Goal: Task Accomplishment & Management: Manage account settings

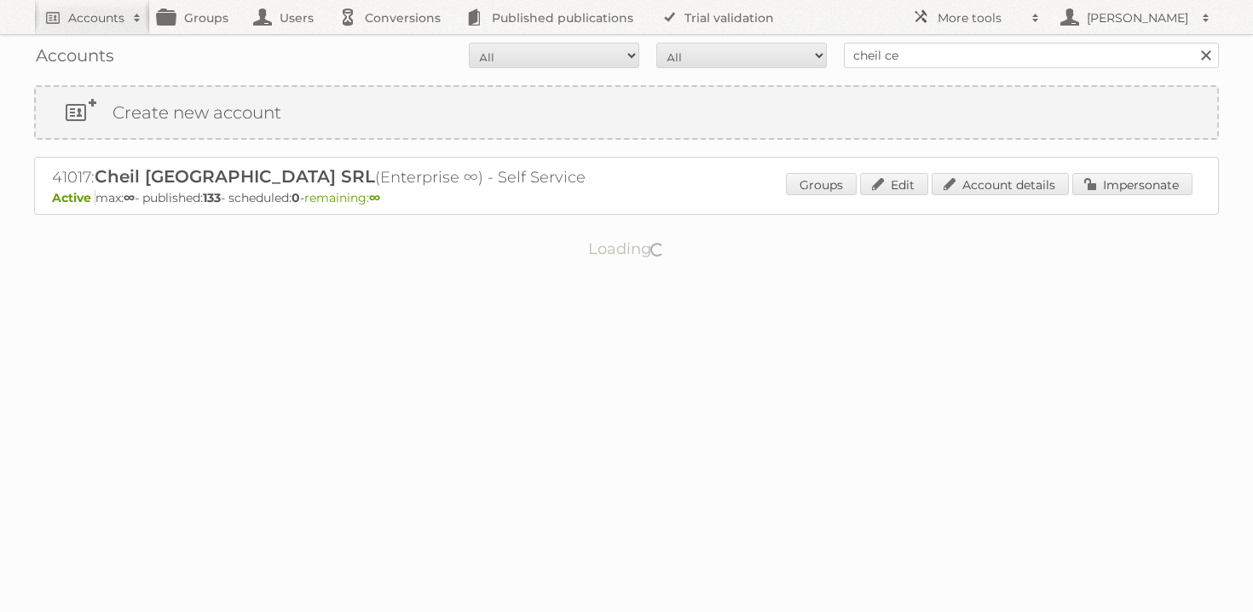
click at [910, 72] on div "Accounts All Active Expired Pending All Paid Trials Self service cheil ce Search" at bounding box center [626, 55] width 1185 height 43
click at [915, 56] on input "cheil ce" at bounding box center [1031, 56] width 375 height 26
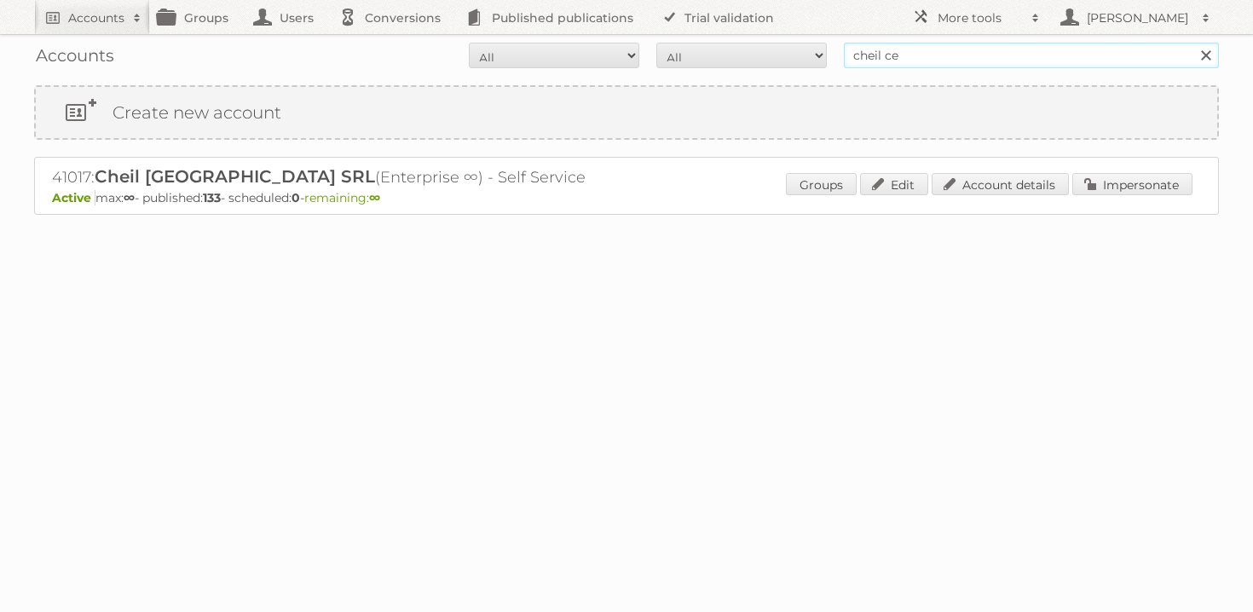
click at [915, 56] on input "cheil ce" at bounding box center [1031, 56] width 375 height 26
type input "majid al"
click at [1192, 43] on input "Search" at bounding box center [1205, 56] width 26 height 26
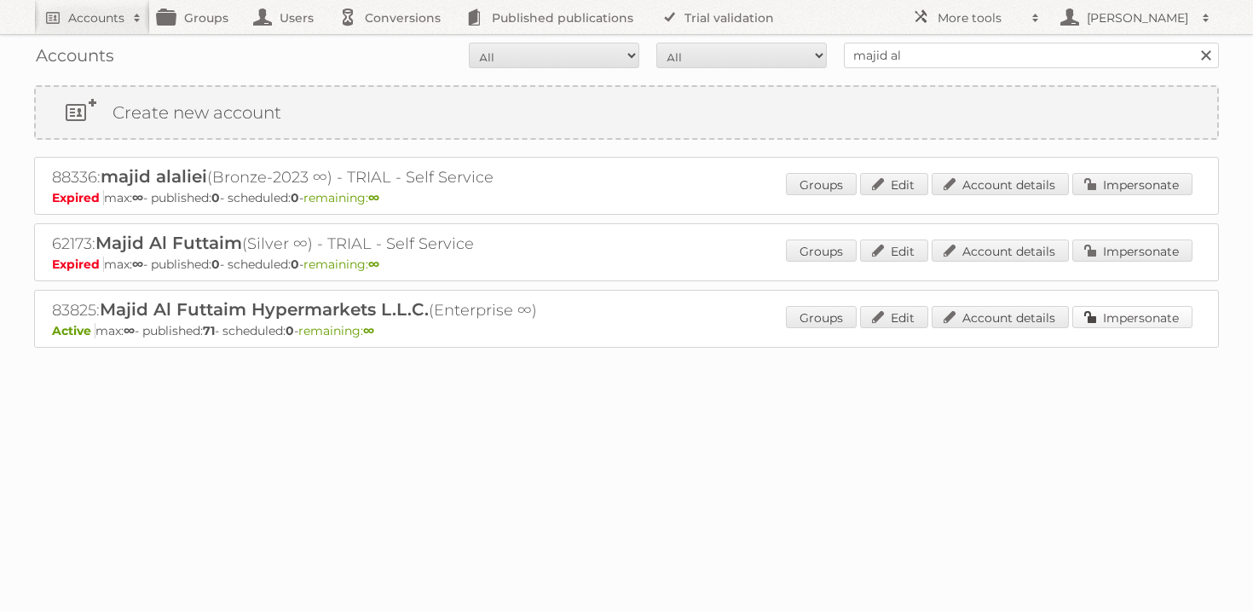
click at [1117, 312] on link "Impersonate" at bounding box center [1132, 317] width 120 height 22
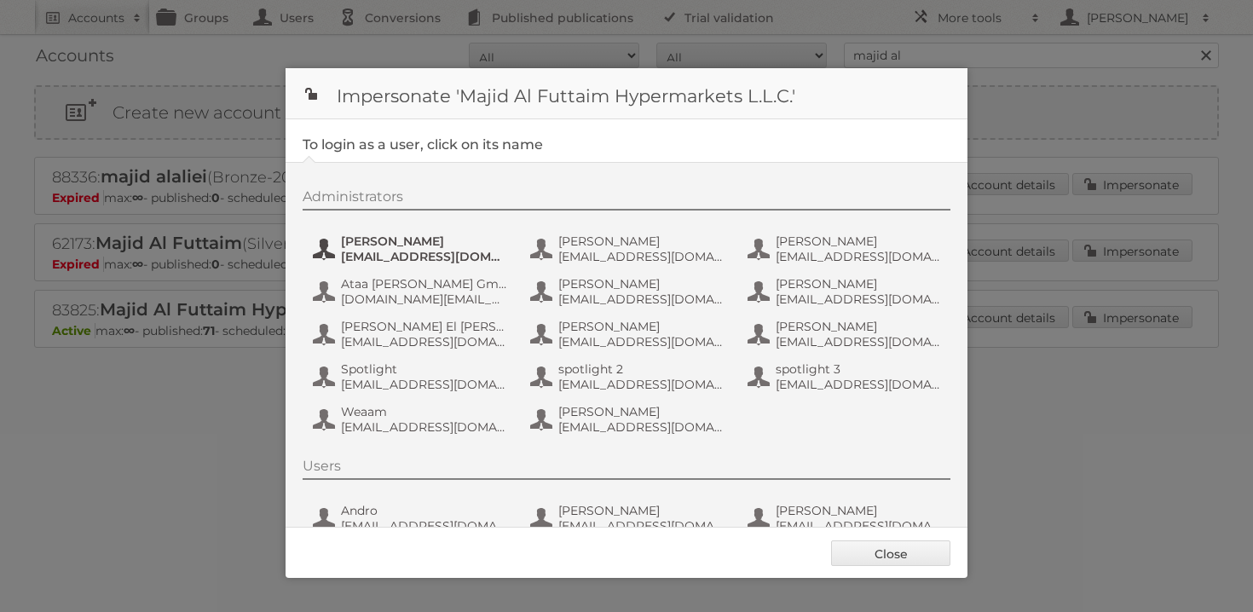
click at [401, 255] on span "[EMAIL_ADDRESS][DOMAIN_NAME]" at bounding box center [423, 256] width 165 height 15
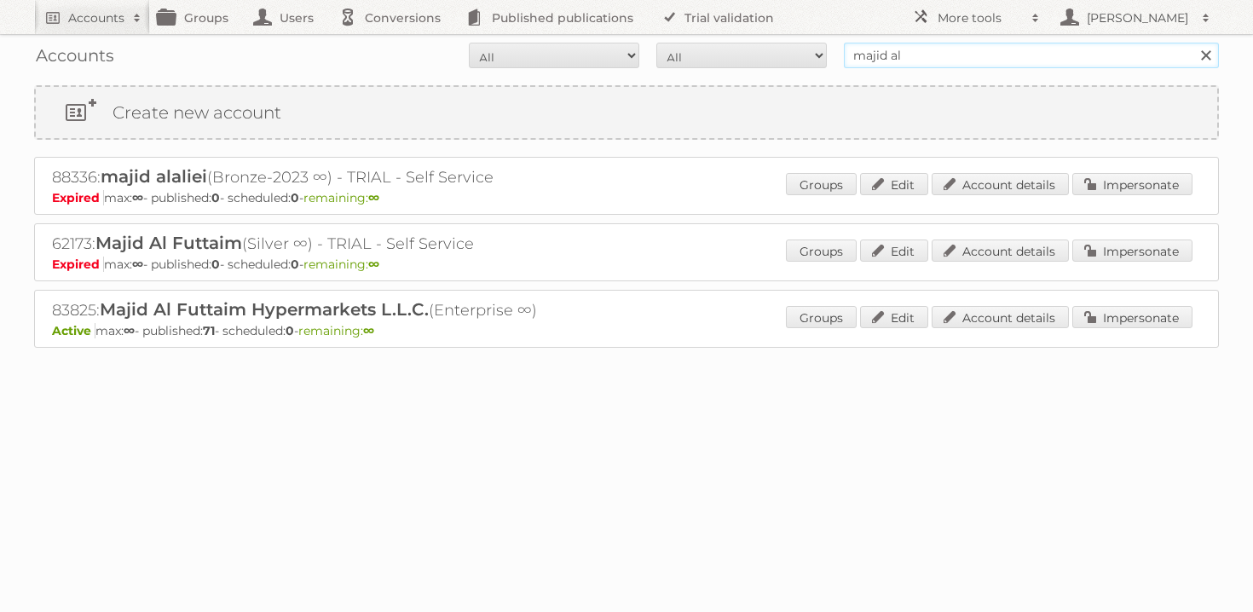
click at [934, 63] on input "majid al" at bounding box center [1031, 56] width 375 height 26
type input "carrefour"
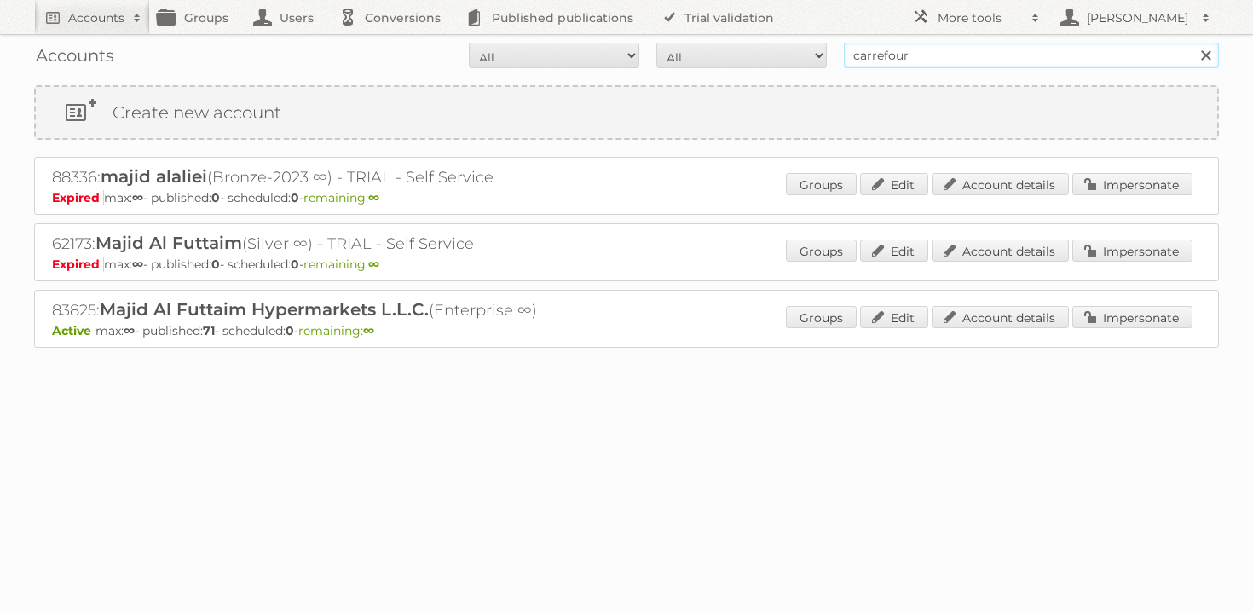
click at [1192, 43] on input "Search" at bounding box center [1205, 56] width 26 height 26
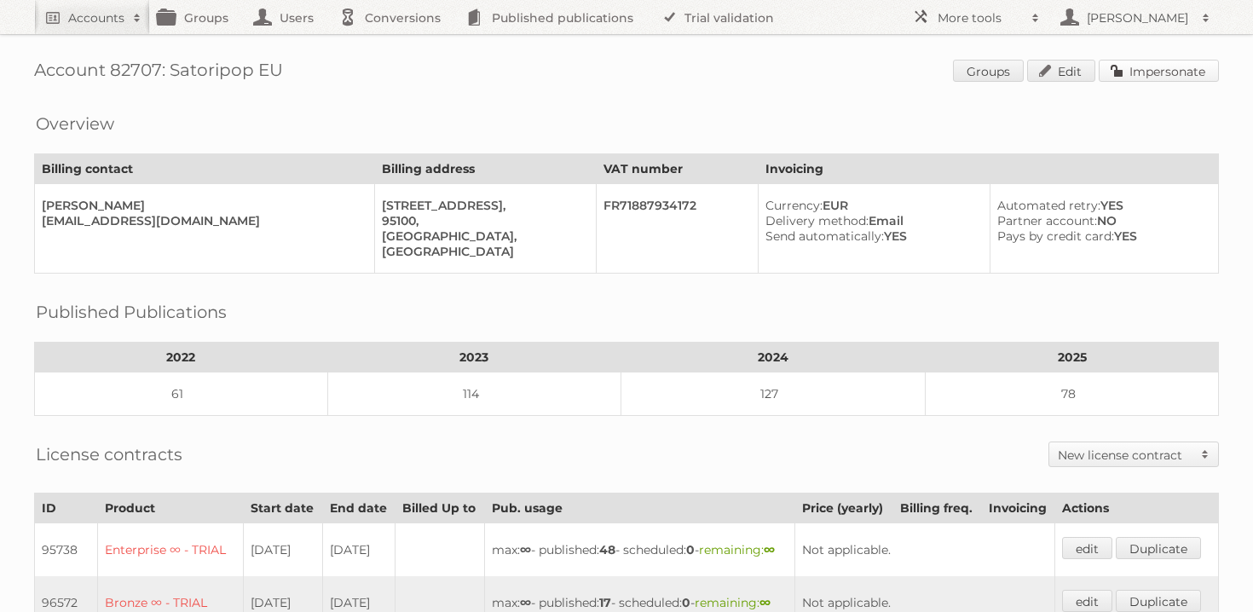
click at [1174, 68] on link "Impersonate" at bounding box center [1159, 71] width 120 height 22
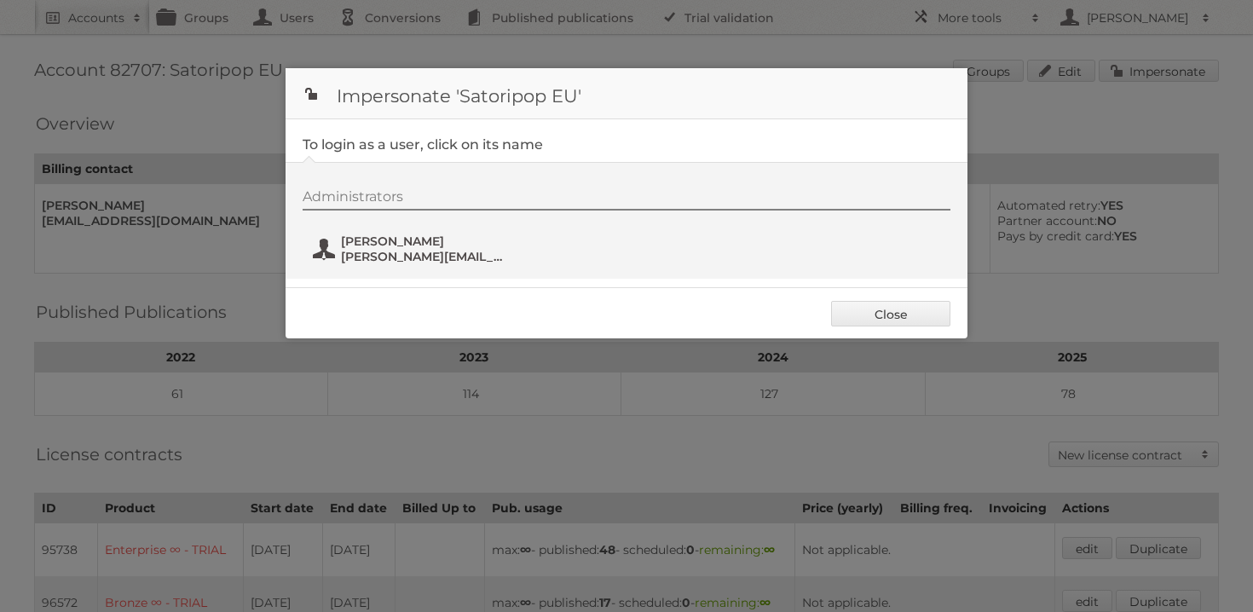
click at [390, 254] on span "[PERSON_NAME][EMAIL_ADDRESS][PERSON_NAME][DOMAIN_NAME]" at bounding box center [423, 256] width 165 height 15
